Goal: Information Seeking & Learning: Find contact information

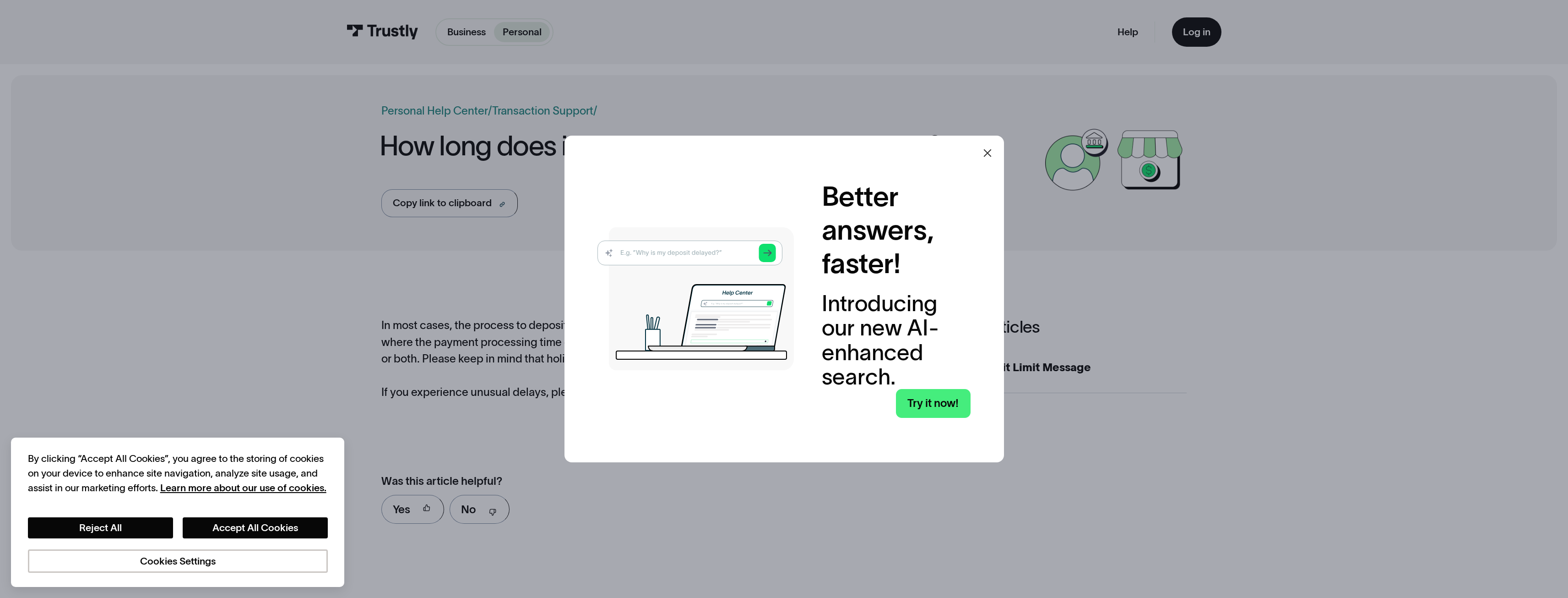
click at [993, 149] on icon at bounding box center [988, 152] width 11 height 11
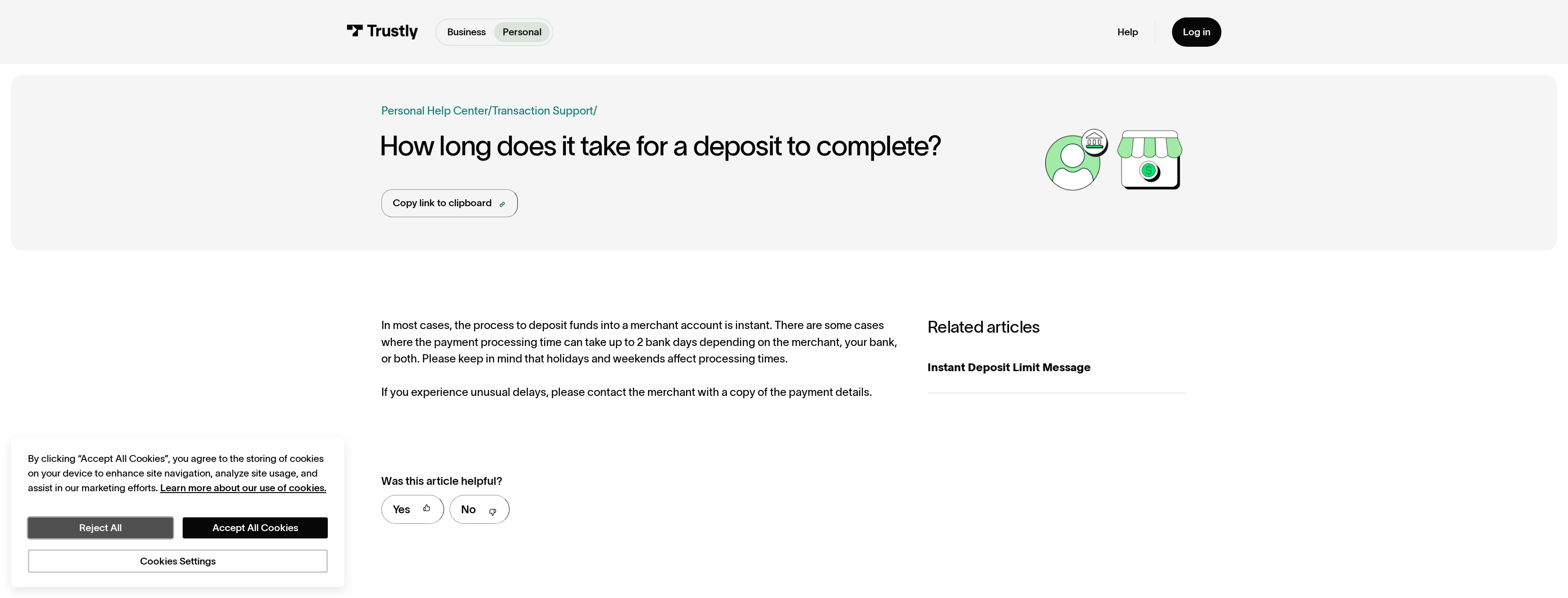
click at [94, 530] on button "Reject All" at bounding box center [100, 528] width 145 height 21
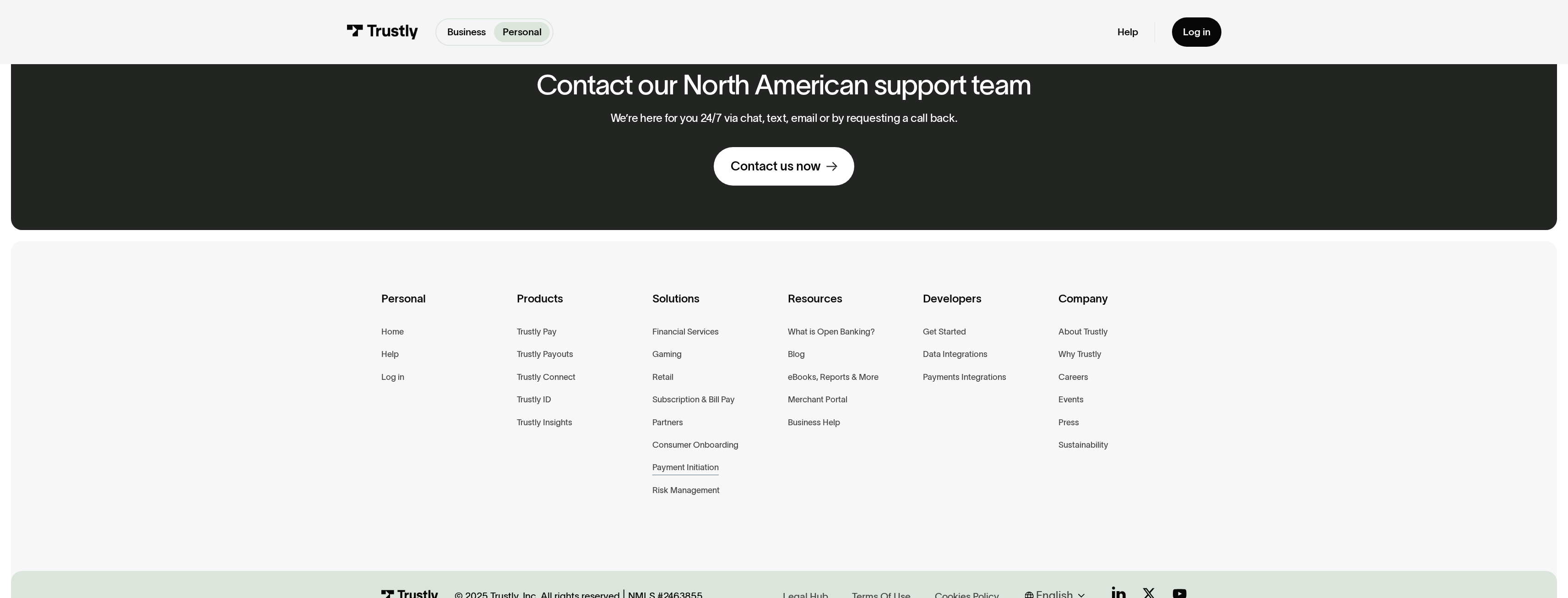
scroll to position [567, 0]
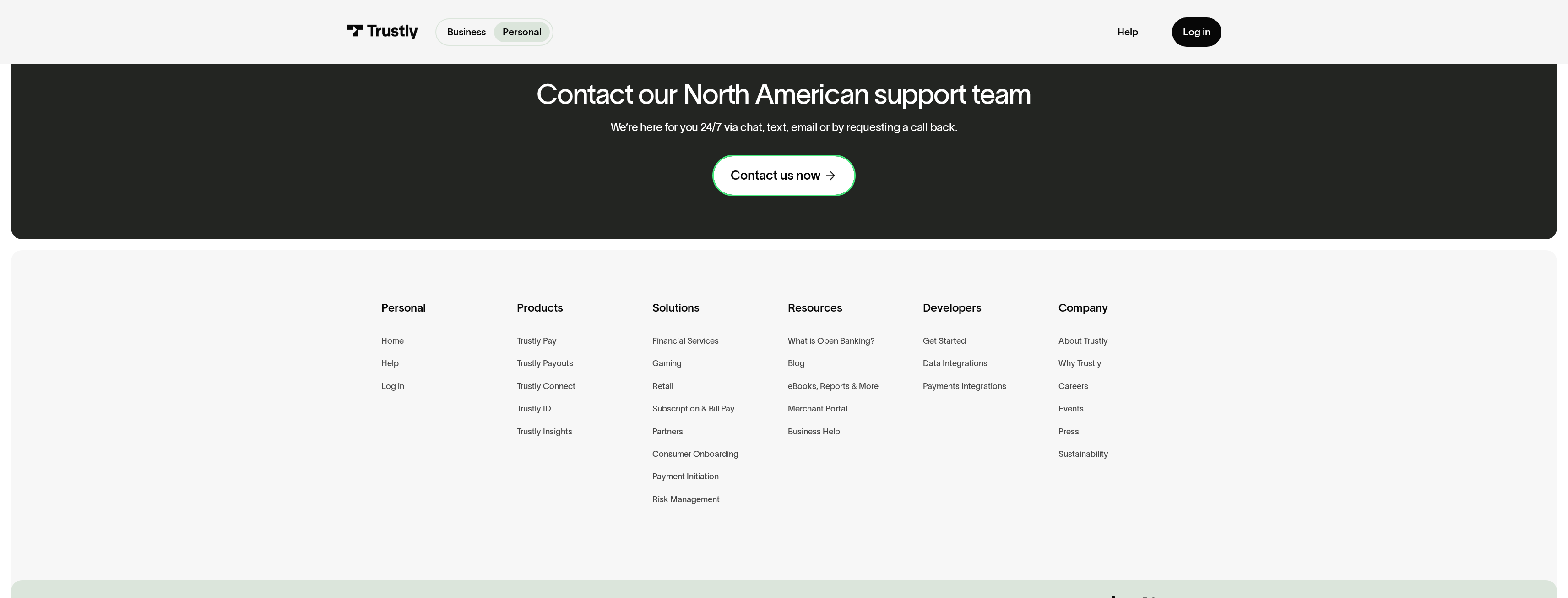
click at [810, 179] on div "Contact us now" at bounding box center [776, 175] width 90 height 16
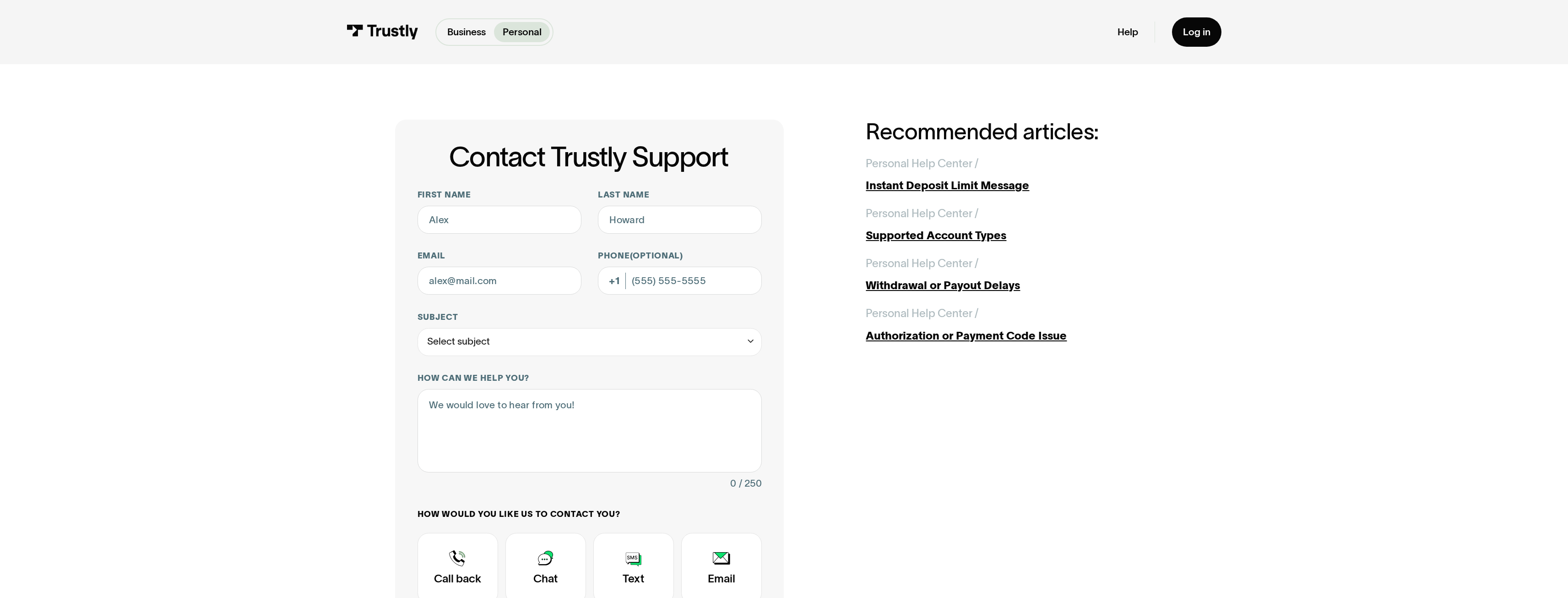
click at [1151, 30] on div "Help Log in" at bounding box center [1169, 32] width 104 height 29
click at [1137, 30] on link "Help" at bounding box center [1128, 32] width 21 height 13
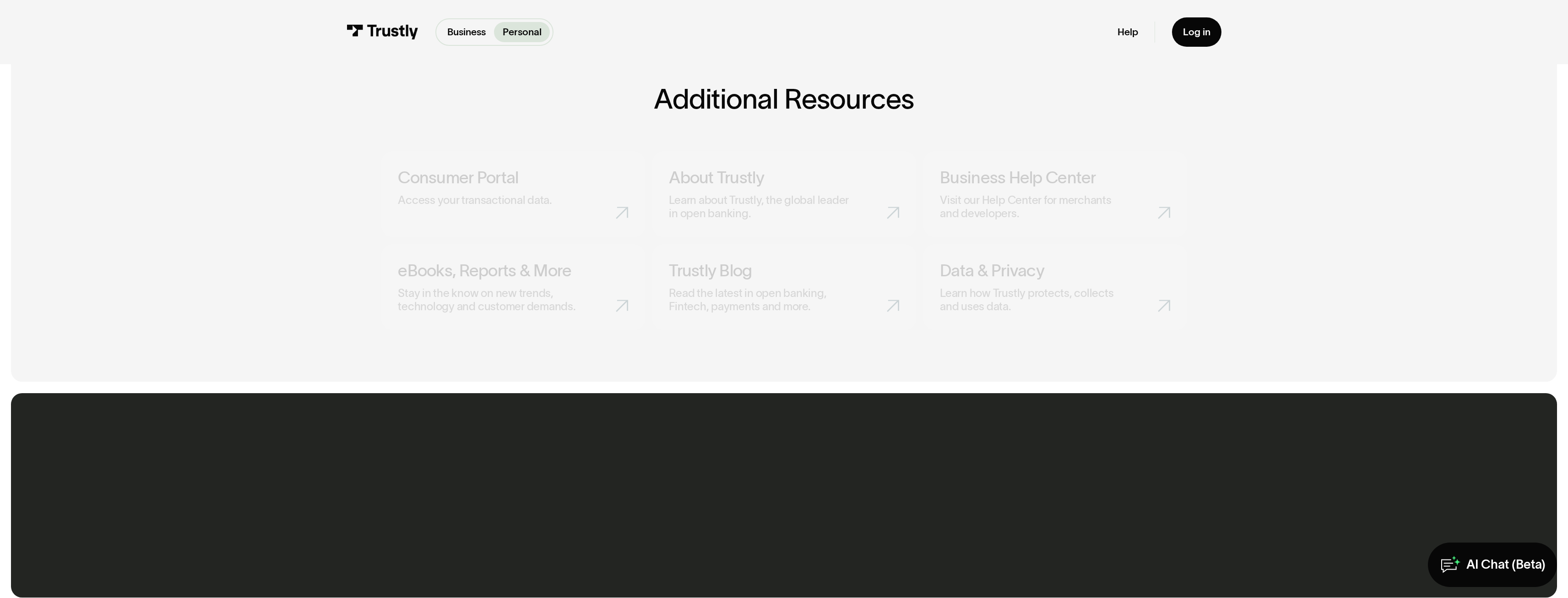
scroll to position [611, 0]
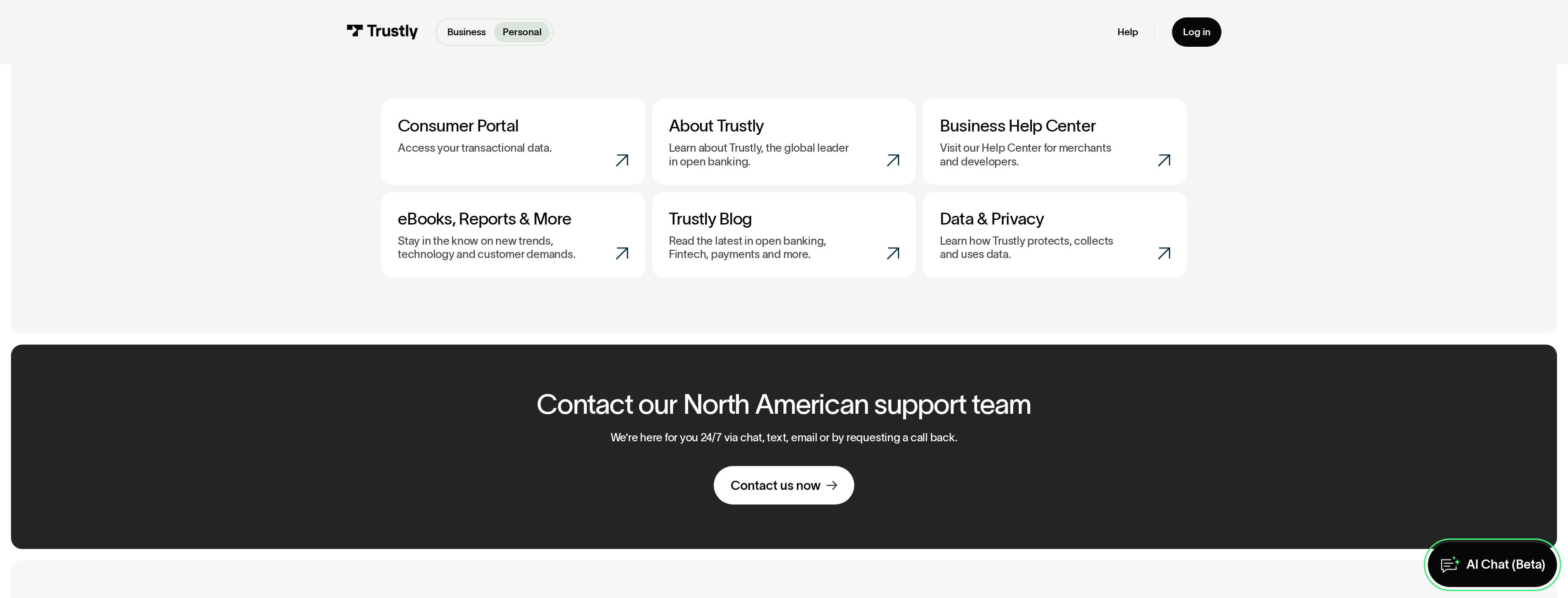
click at [1447, 563] on icon at bounding box center [1450, 564] width 22 height 29
